Goal: Task Accomplishment & Management: Manage account settings

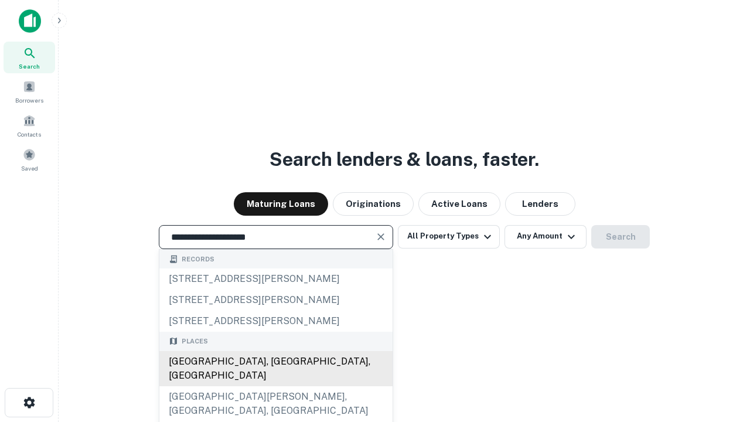
click at [275, 386] on div "[GEOGRAPHIC_DATA], [GEOGRAPHIC_DATA], [GEOGRAPHIC_DATA]" at bounding box center [275, 368] width 233 height 35
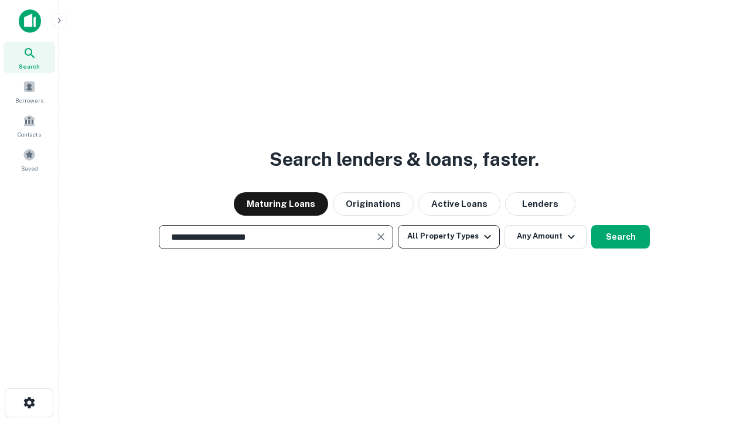
type input "**********"
click at [449, 236] on button "All Property Types" at bounding box center [449, 236] width 102 height 23
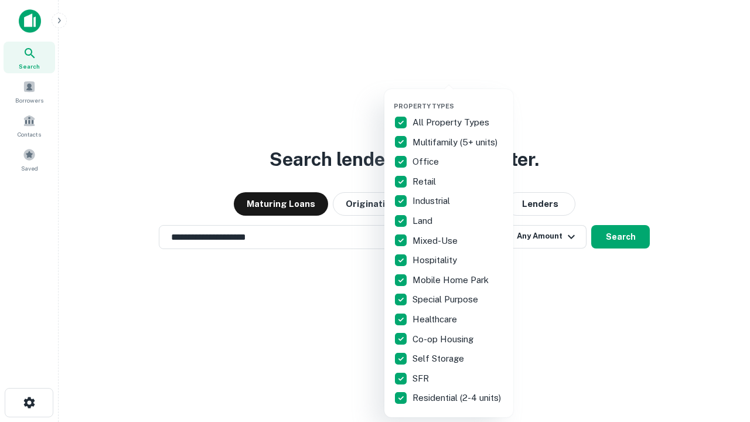
click at [458, 98] on button "button" at bounding box center [458, 98] width 129 height 1
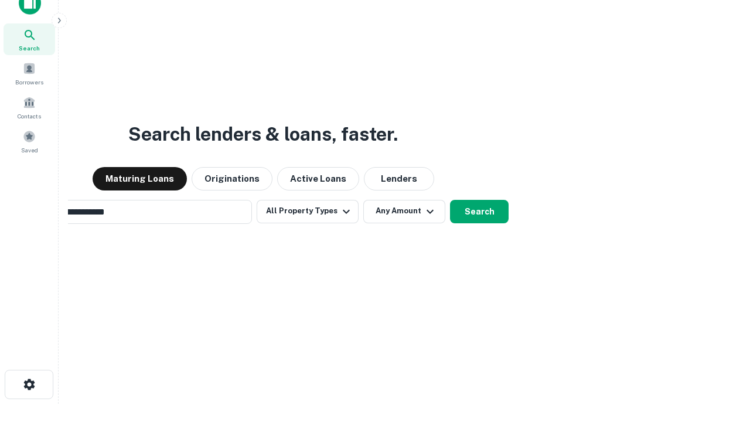
scroll to position [19, 0]
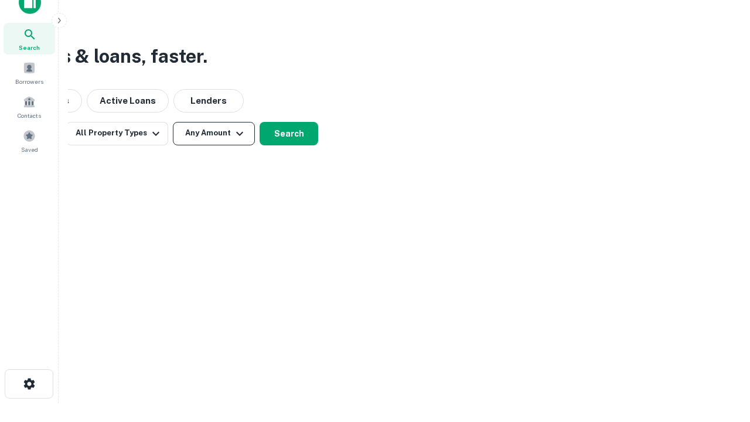
click at [214, 133] on button "Any Amount" at bounding box center [214, 133] width 82 height 23
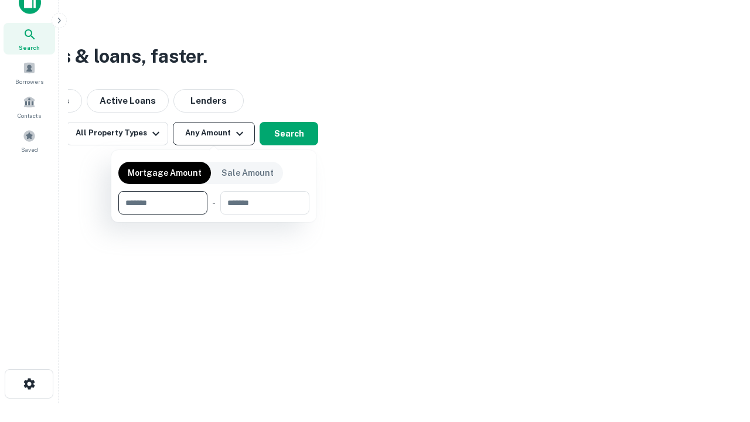
type input "*******"
click at [214, 214] on button "button" at bounding box center [213, 214] width 191 height 1
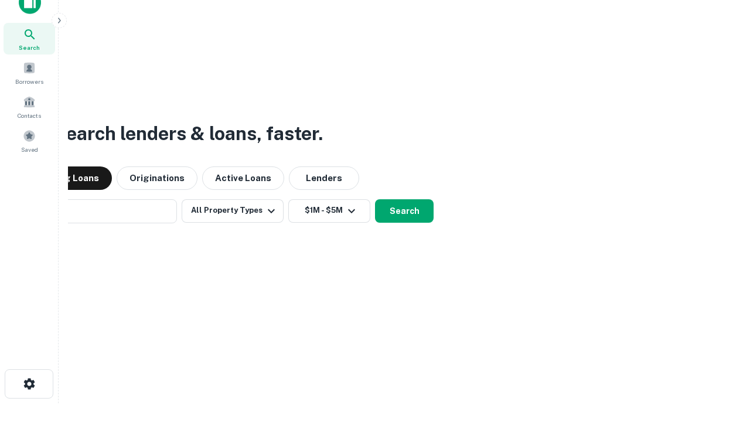
scroll to position [18, 0]
click at [375, 200] on button "Search" at bounding box center [404, 211] width 59 height 23
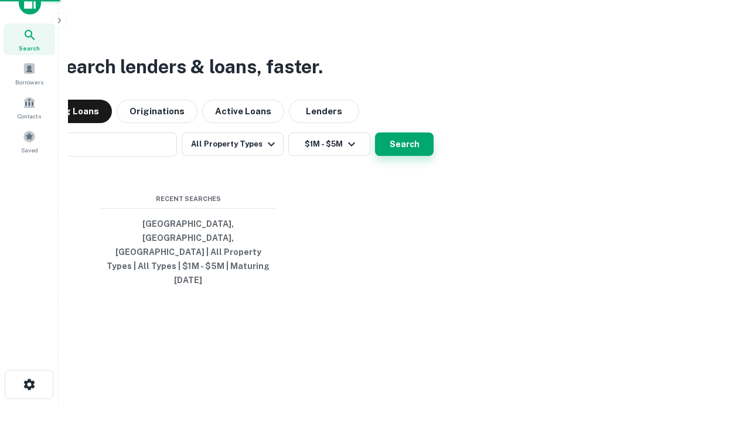
scroll to position [19, 0]
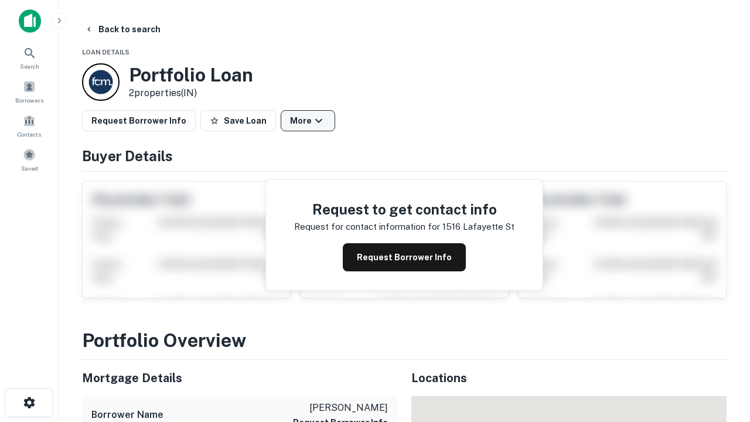
click at [308, 121] on button "More" at bounding box center [308, 120] width 54 height 21
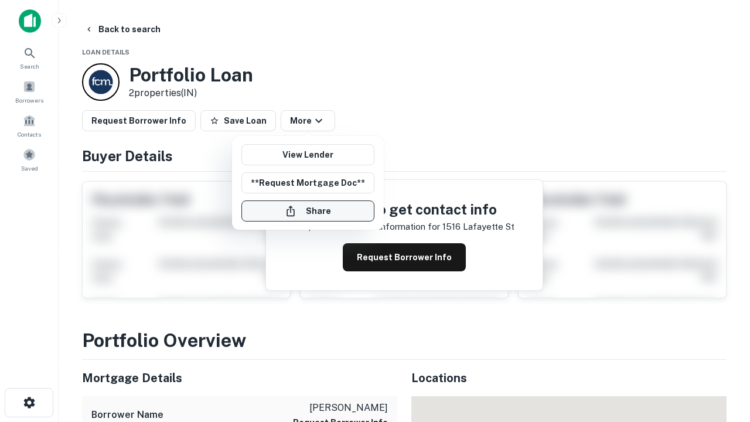
click at [308, 211] on button "Share" at bounding box center [307, 210] width 133 height 21
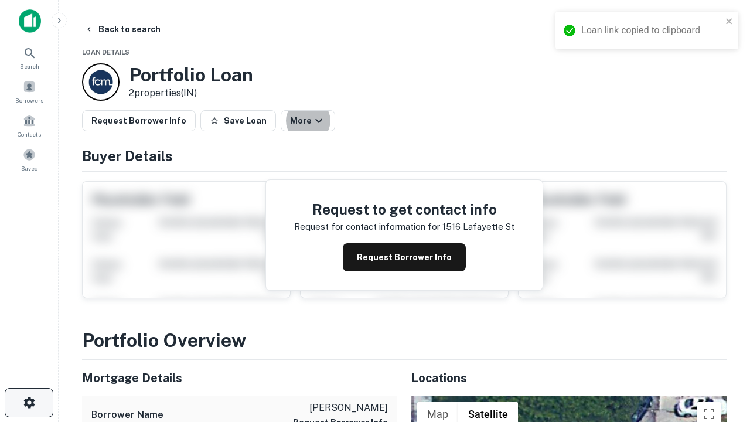
click at [29, 402] on icon "button" at bounding box center [29, 402] width 14 height 14
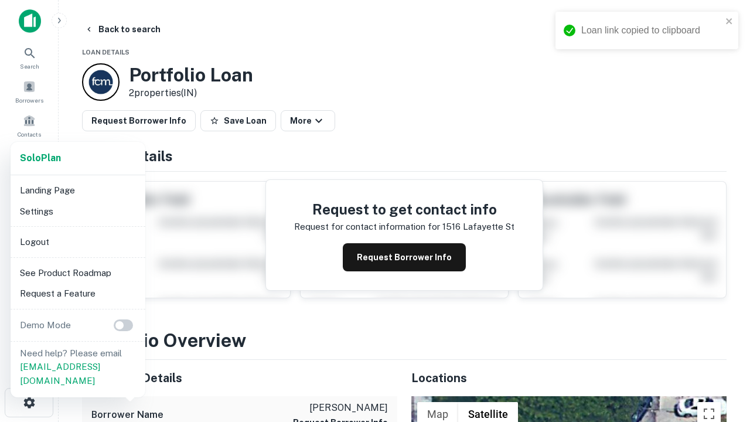
click at [77, 241] on li "Logout" at bounding box center [77, 241] width 125 height 21
